Goal: Find specific page/section: Find specific page/section

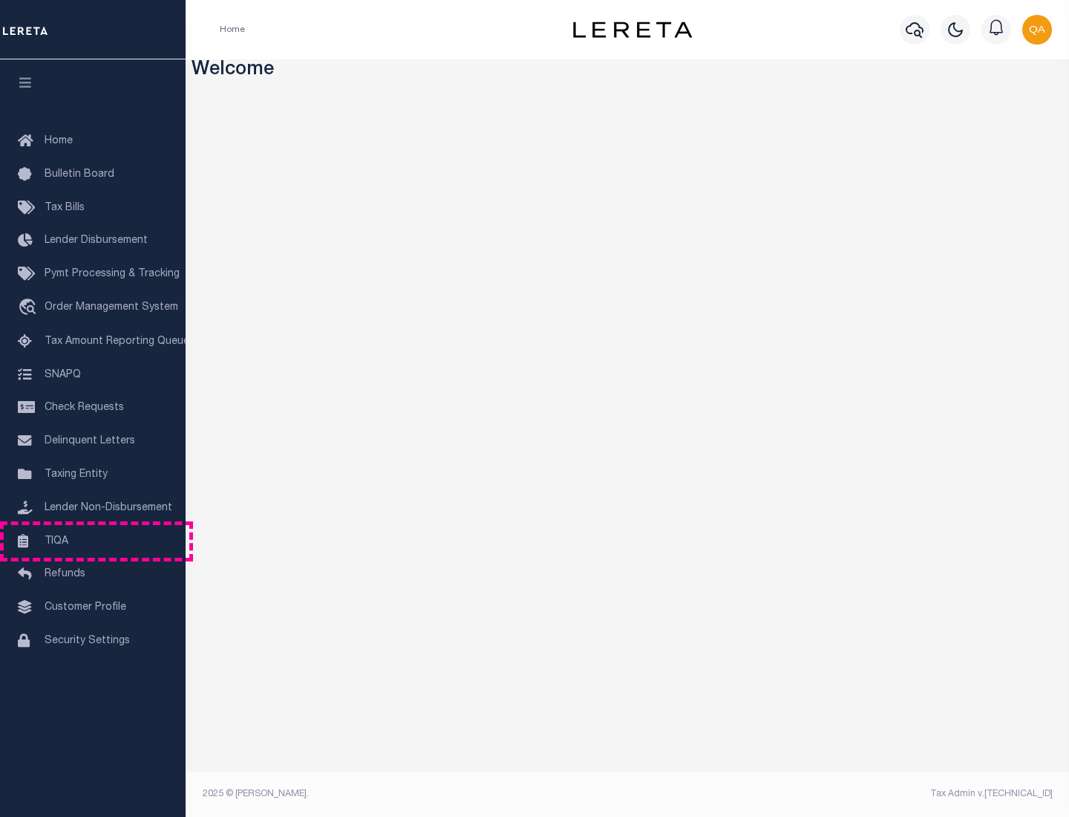
click at [93, 541] on link "TIQA" at bounding box center [93, 541] width 186 height 33
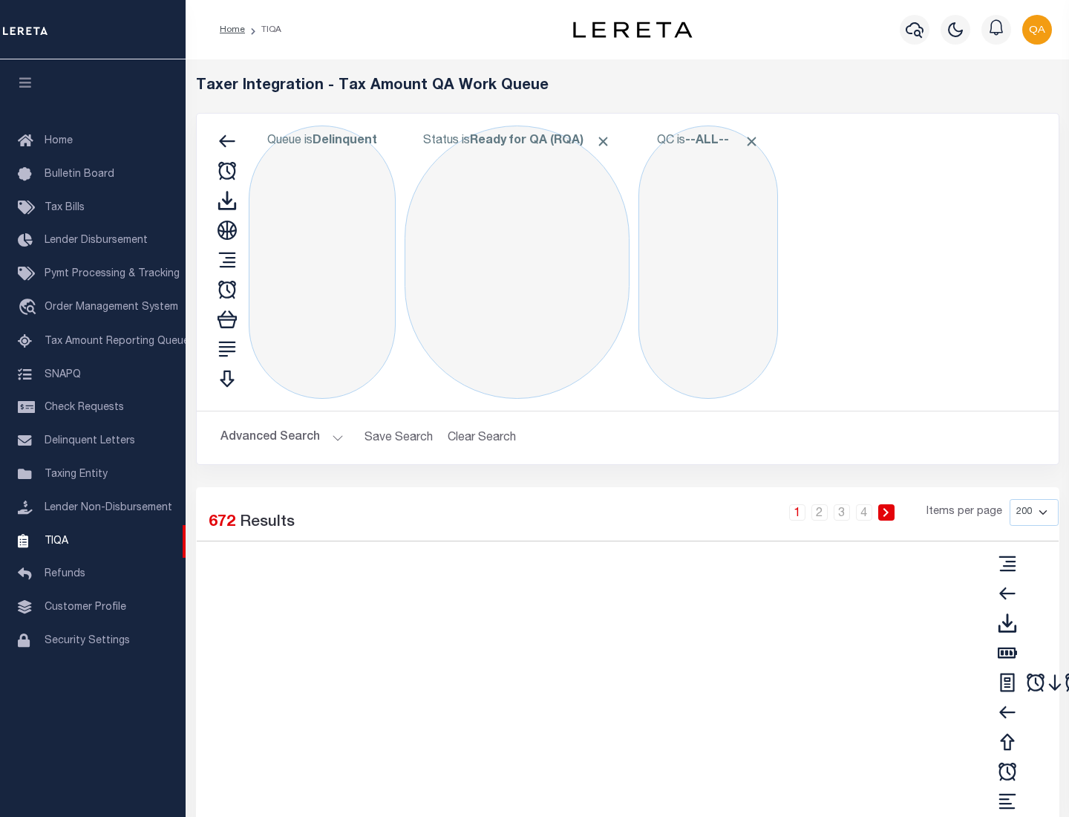
select select "200"
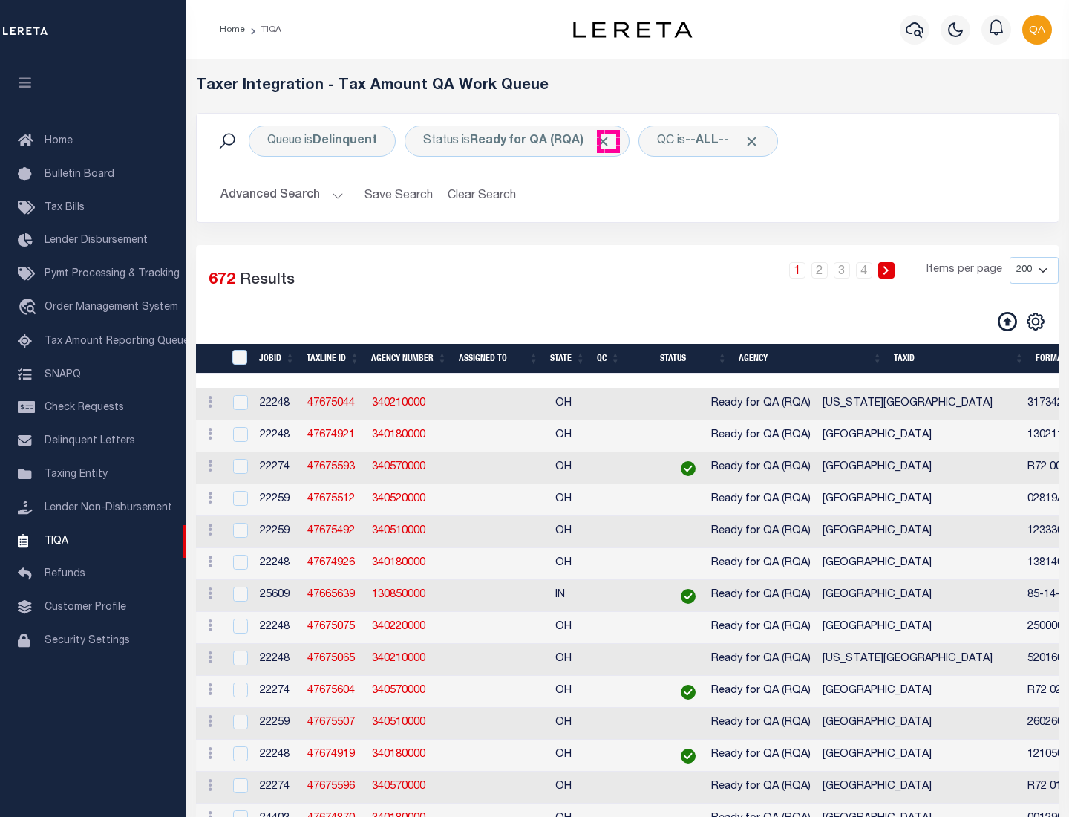
click at [608, 141] on span "Click to Remove" at bounding box center [604, 142] width 16 height 16
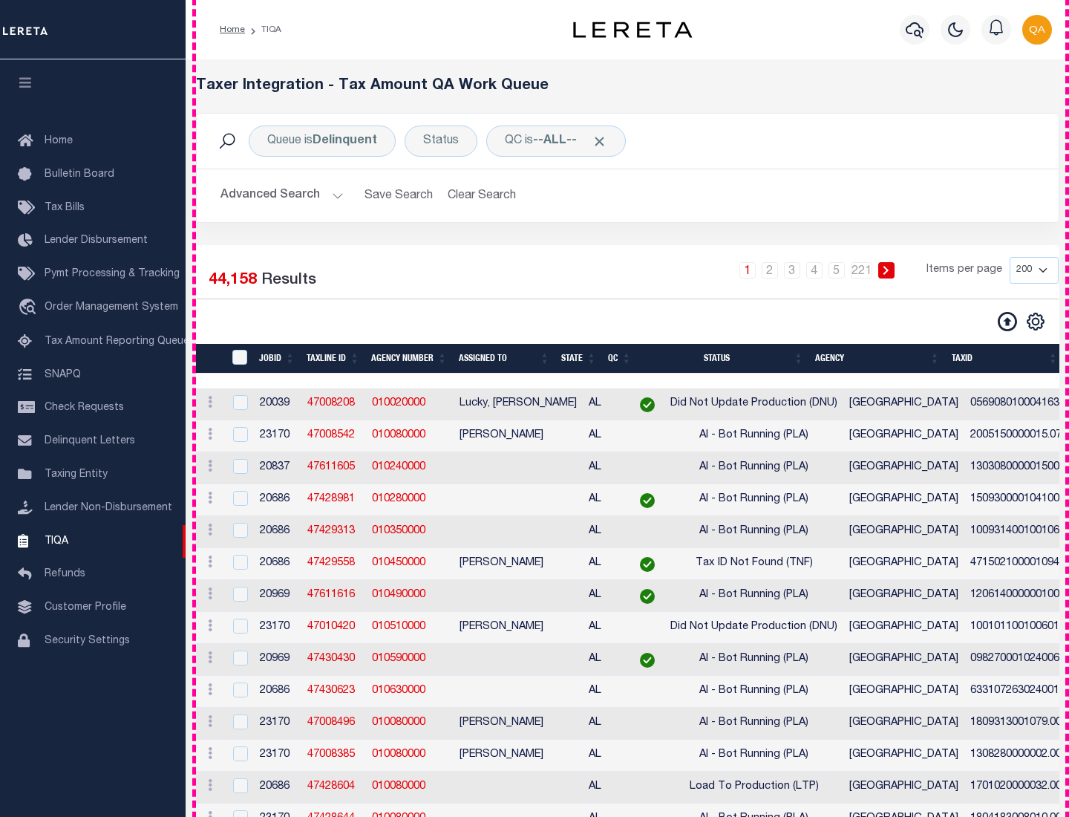
scroll to position [3173, 0]
